Goal: Check status: Check status

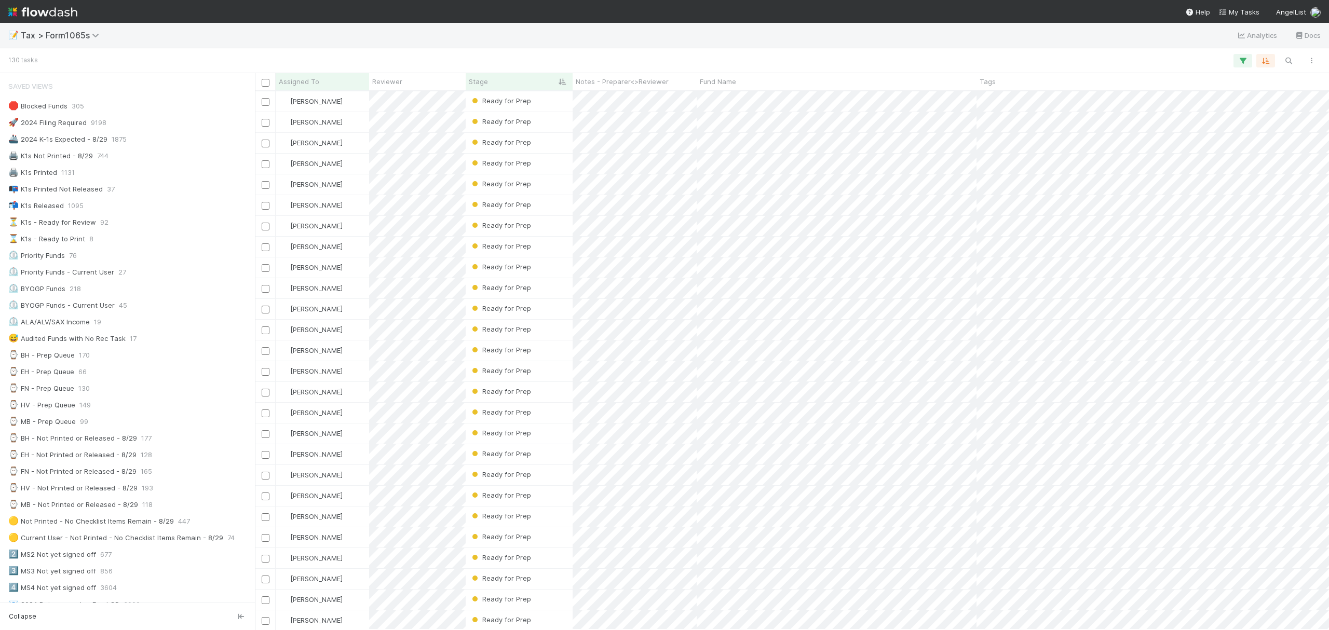
scroll to position [528, 1064]
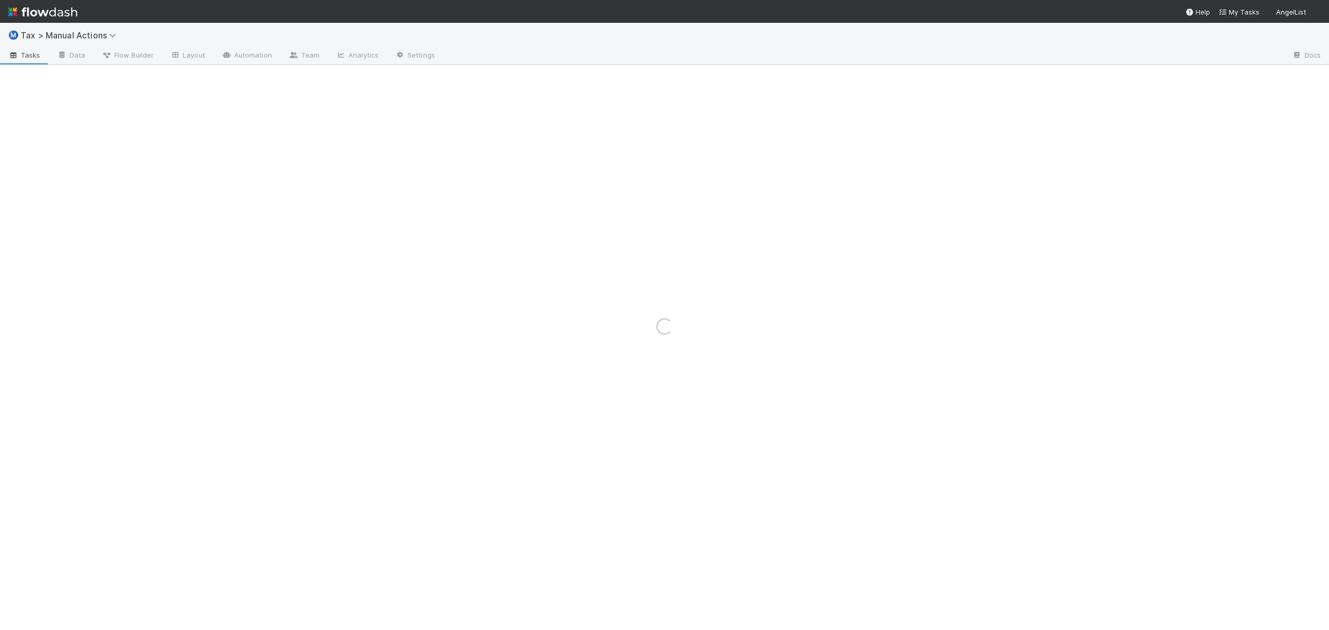
click at [96, 33] on div "Loading..." at bounding box center [664, 326] width 1329 height 607
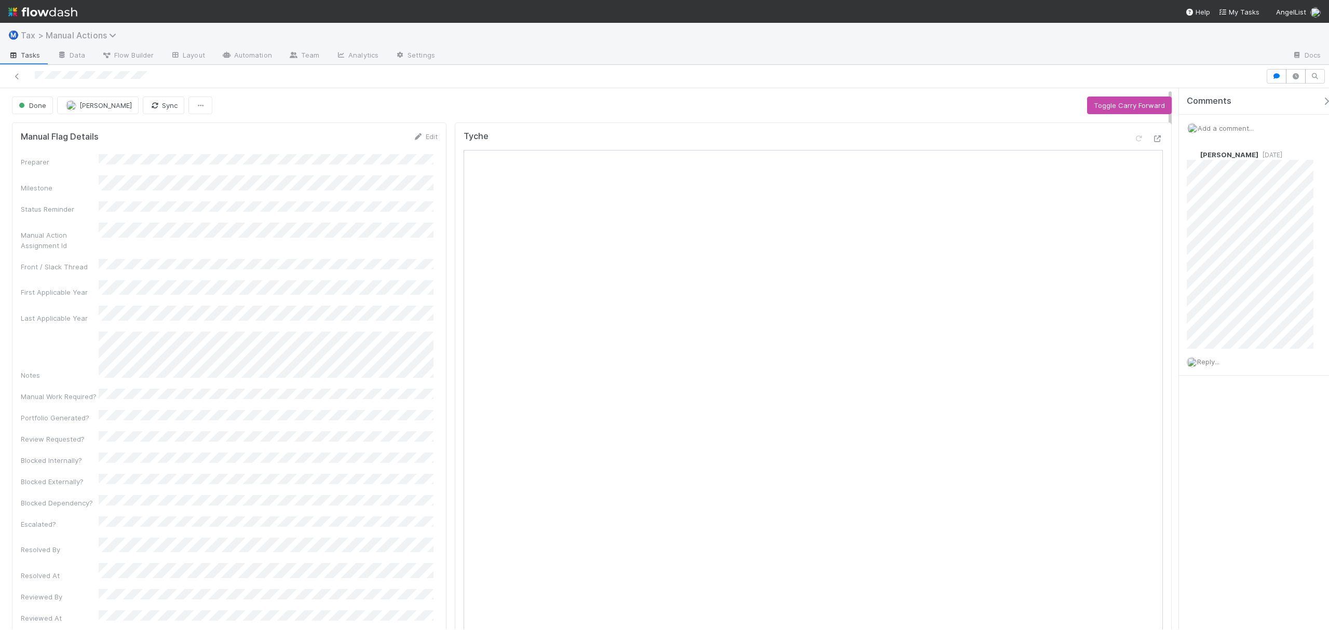
click at [96, 36] on span "Tax > Manual Actions" at bounding box center [71, 35] width 101 height 10
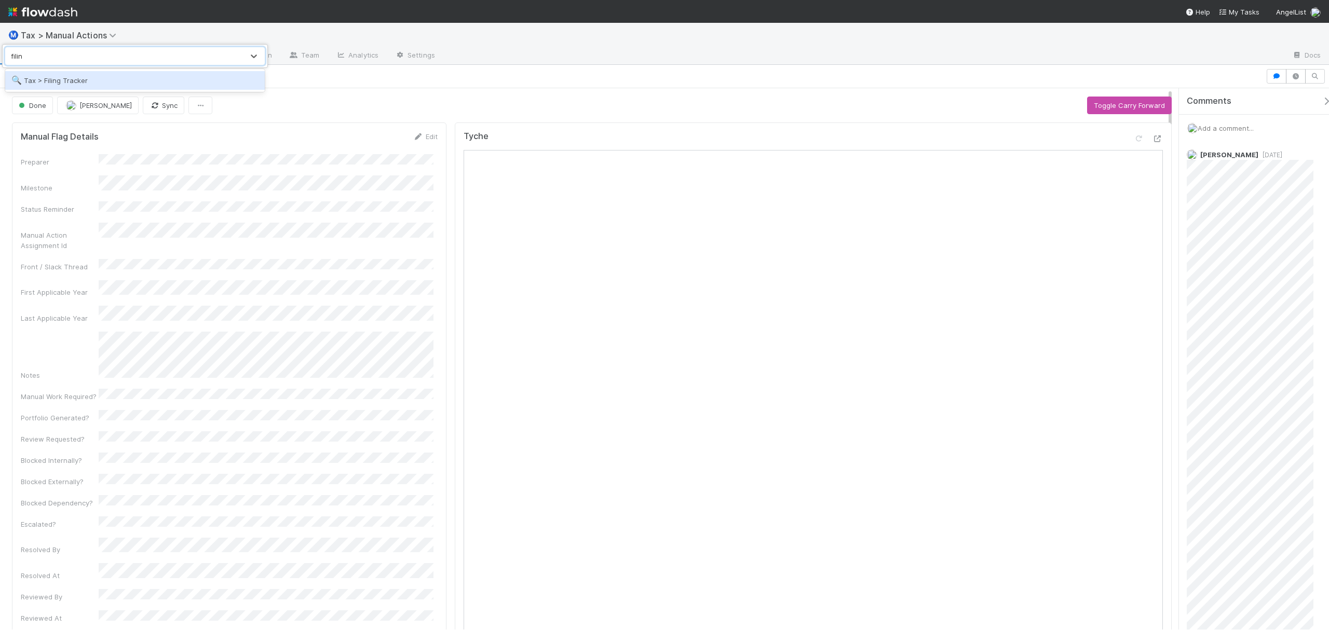
type input "filing"
click at [117, 77] on div "🔍 Tax > Filing Tracker" at bounding box center [134, 80] width 247 height 10
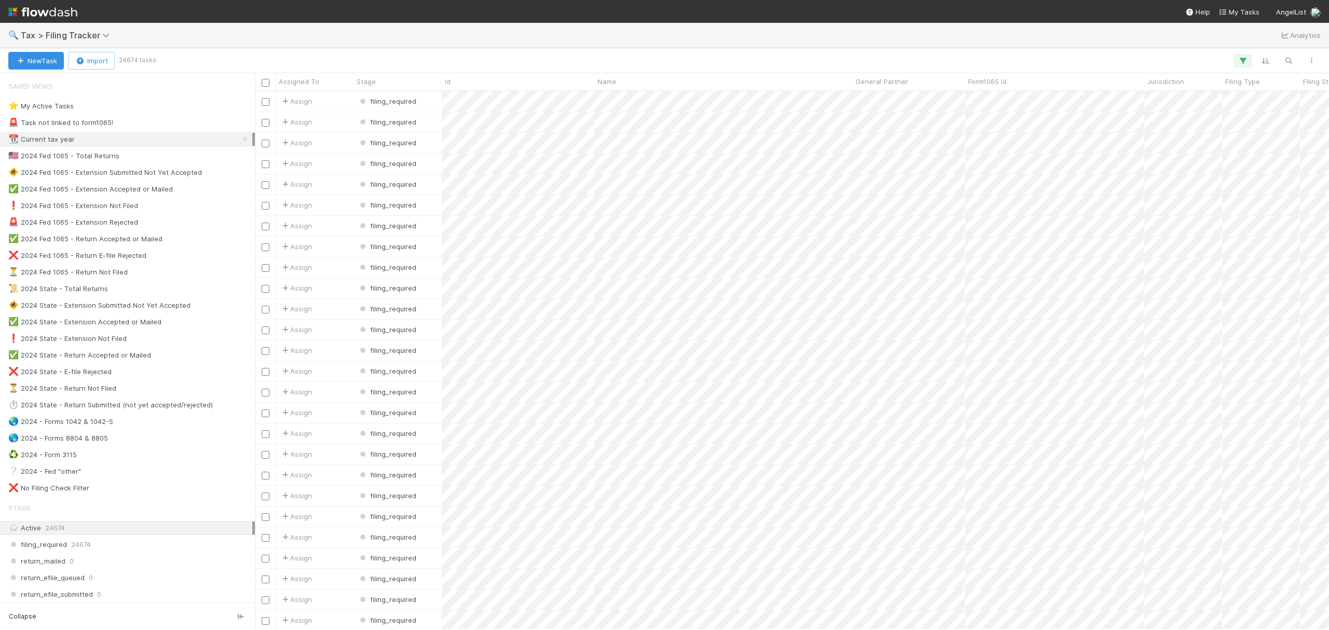
scroll to position [528, 1064]
click at [190, 260] on div "❌ 2024 Fed 1065 - Return E-file Rejected 60" at bounding box center [130, 255] width 244 height 13
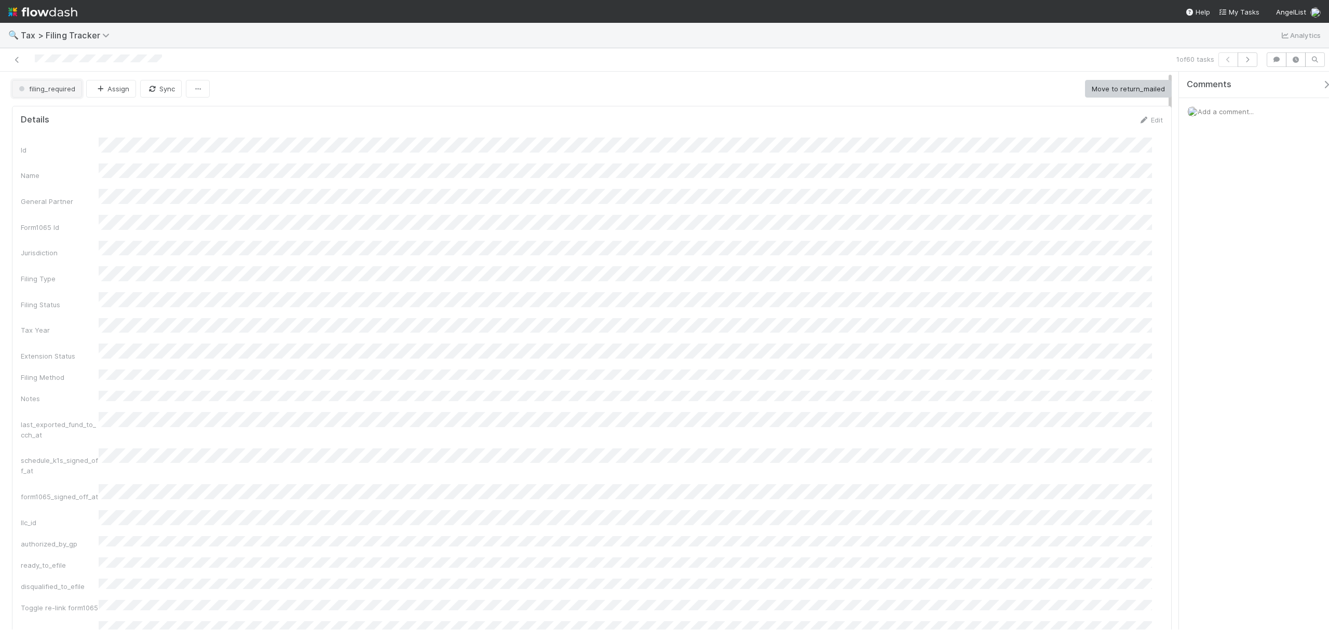
click at [51, 94] on button "filing_required" at bounding box center [47, 89] width 70 height 18
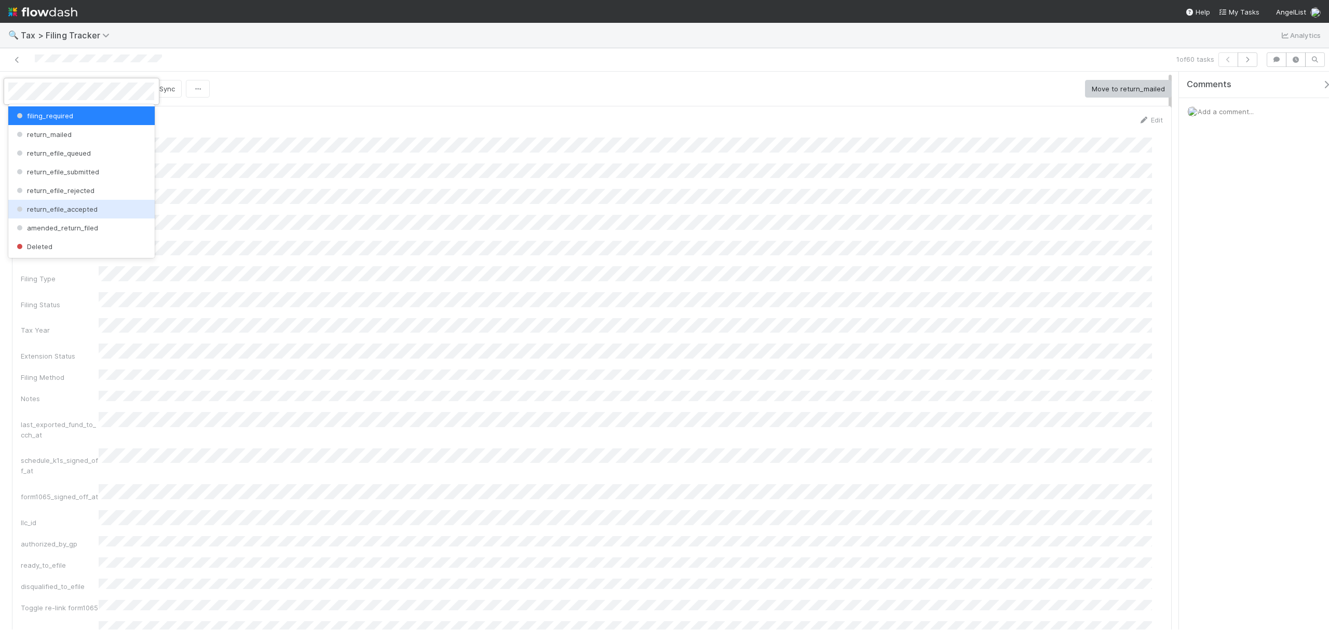
click at [113, 212] on div "return_efile_accepted" at bounding box center [81, 209] width 146 height 19
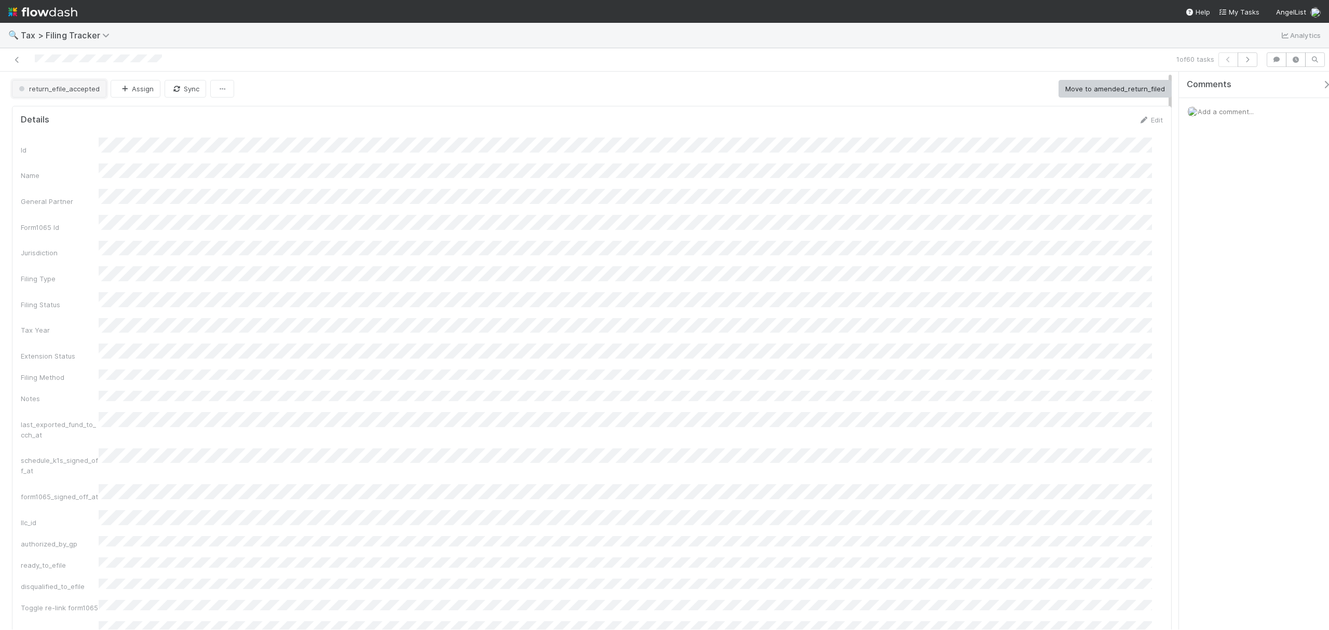
click at [84, 89] on span "return_efile_accepted" at bounding box center [58, 89] width 83 height 8
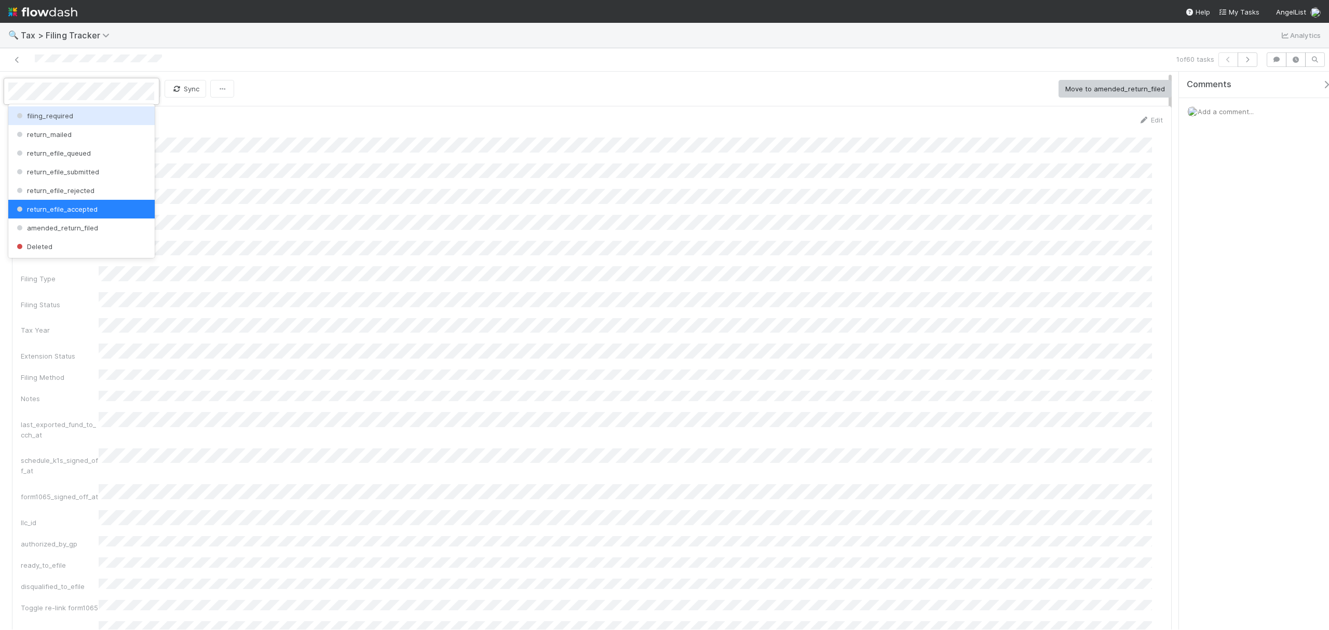
click at [84, 115] on div "filing_required" at bounding box center [81, 115] width 146 height 19
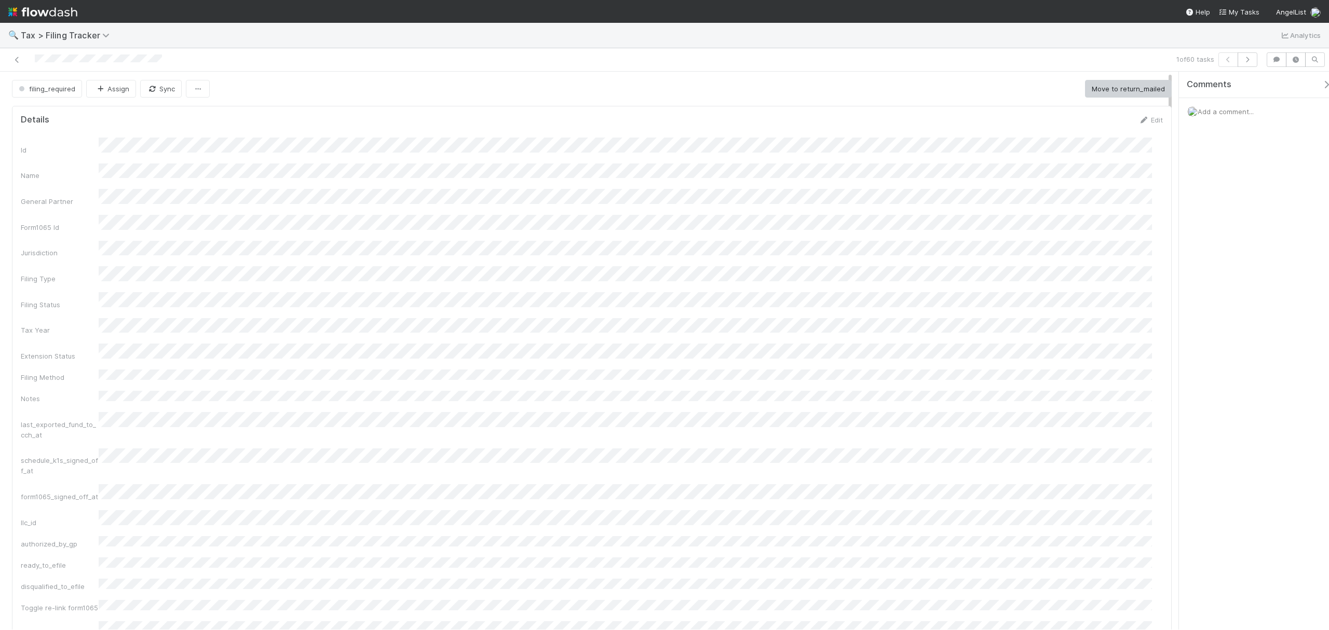
click at [374, 92] on div "filing_required Assign Sync Move to return_mailed" at bounding box center [592, 89] width 1160 height 18
click at [459, 60] on div at bounding box center [319, 59] width 631 height 15
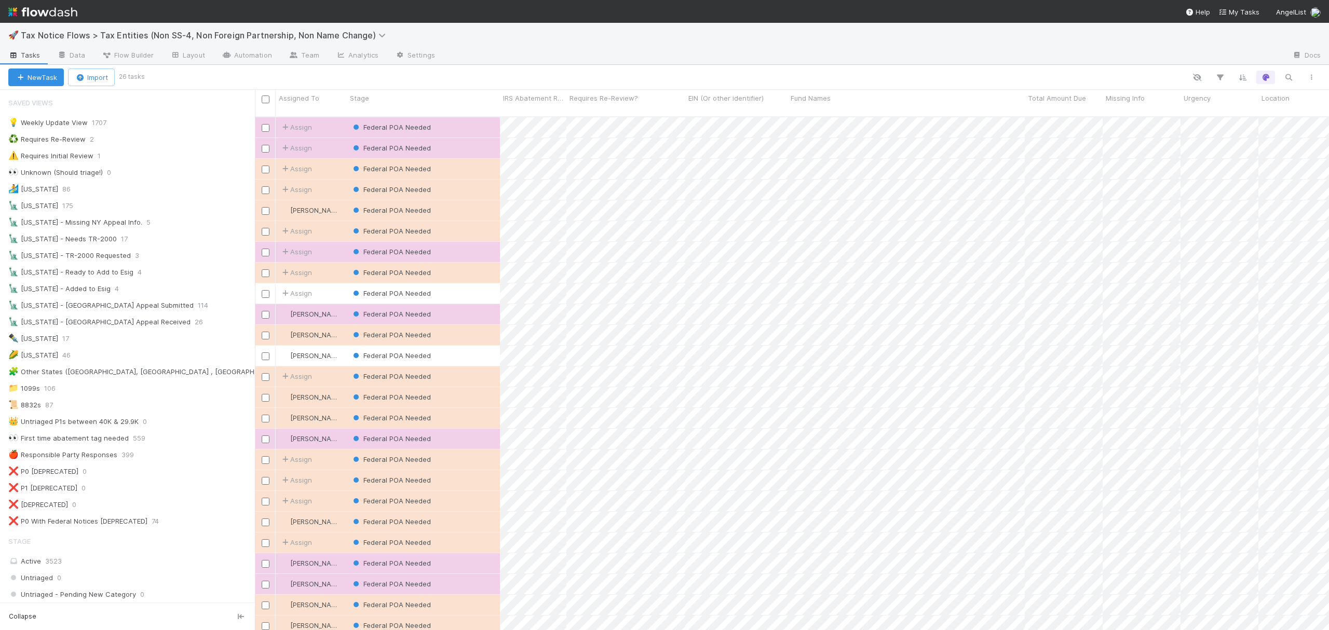
scroll to position [511, 1064]
